Goal: Information Seeking & Learning: Find specific page/section

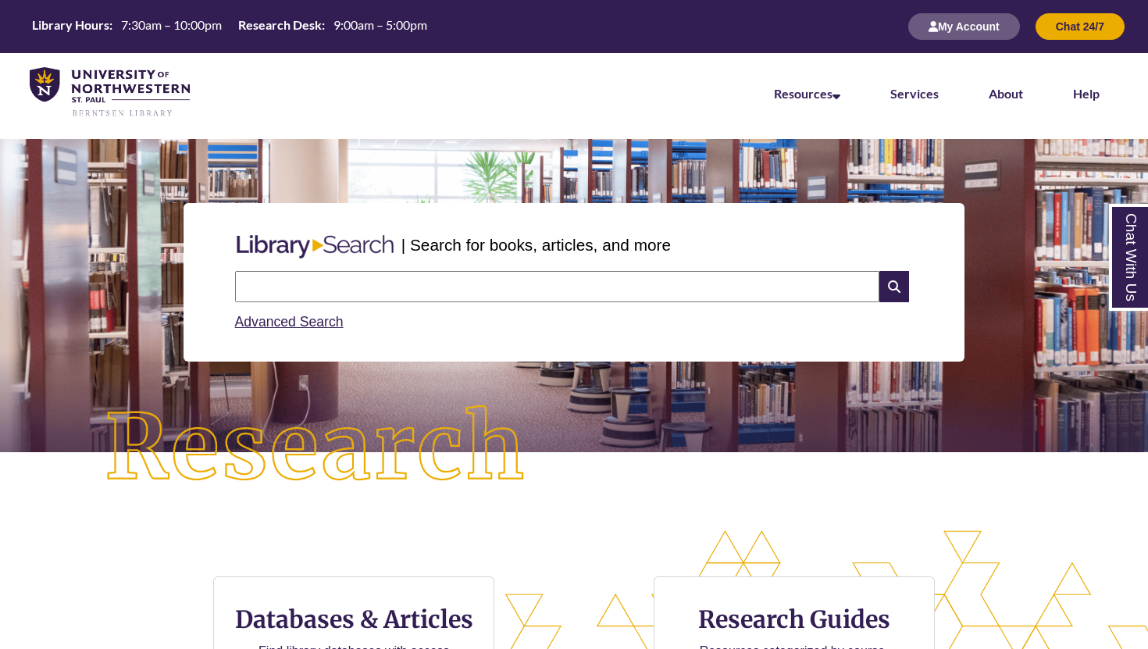
click at [561, 287] on input "text" at bounding box center [557, 286] width 644 height 31
click at [443, 292] on input "text" at bounding box center [557, 286] width 644 height 31
type input "**********"
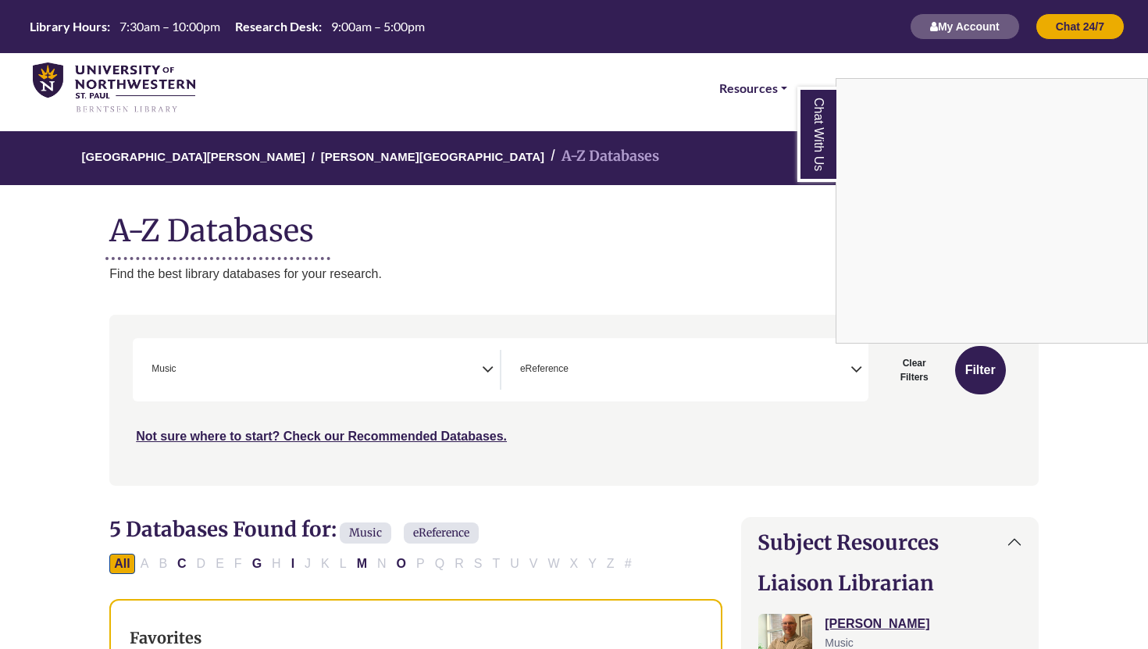
scroll to position [0, 8]
